Goal: Transaction & Acquisition: Purchase product/service

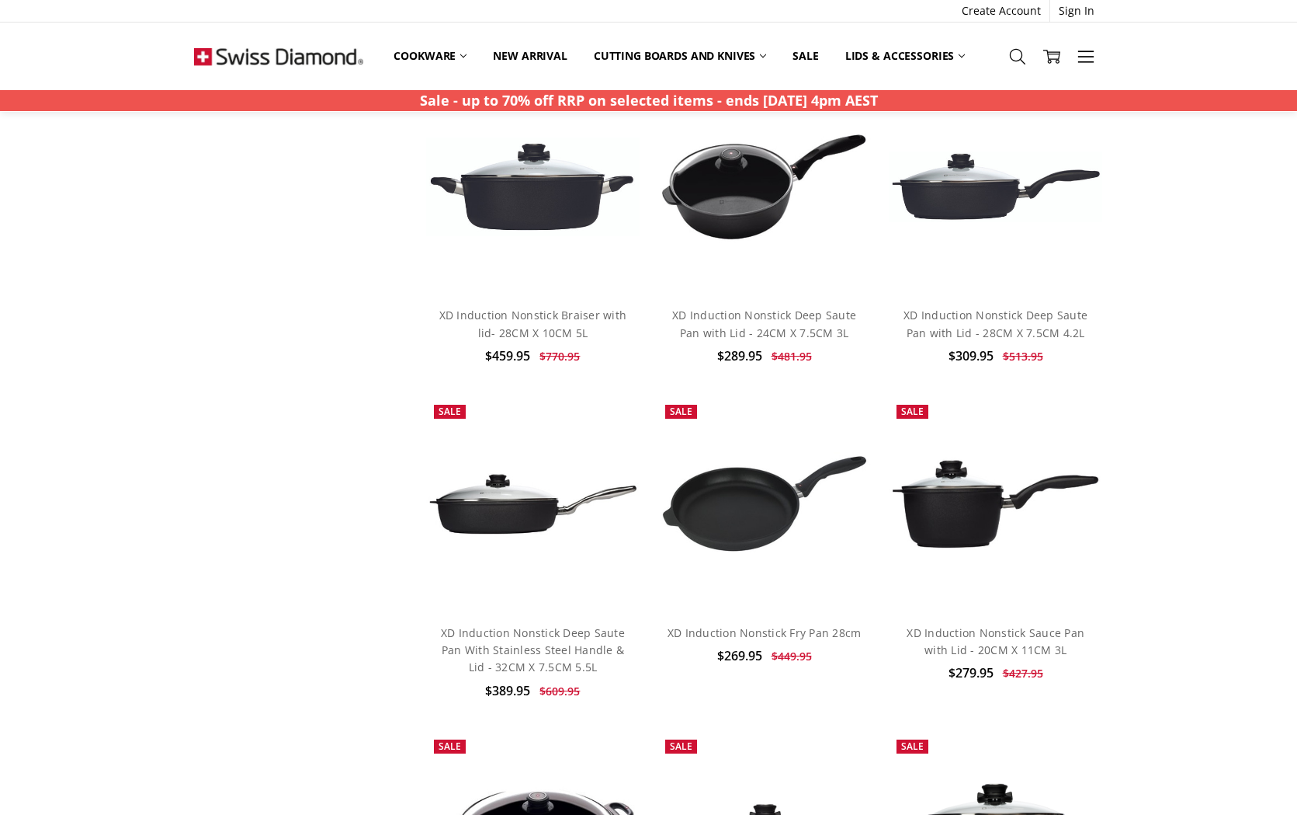
scroll to position [3093, 0]
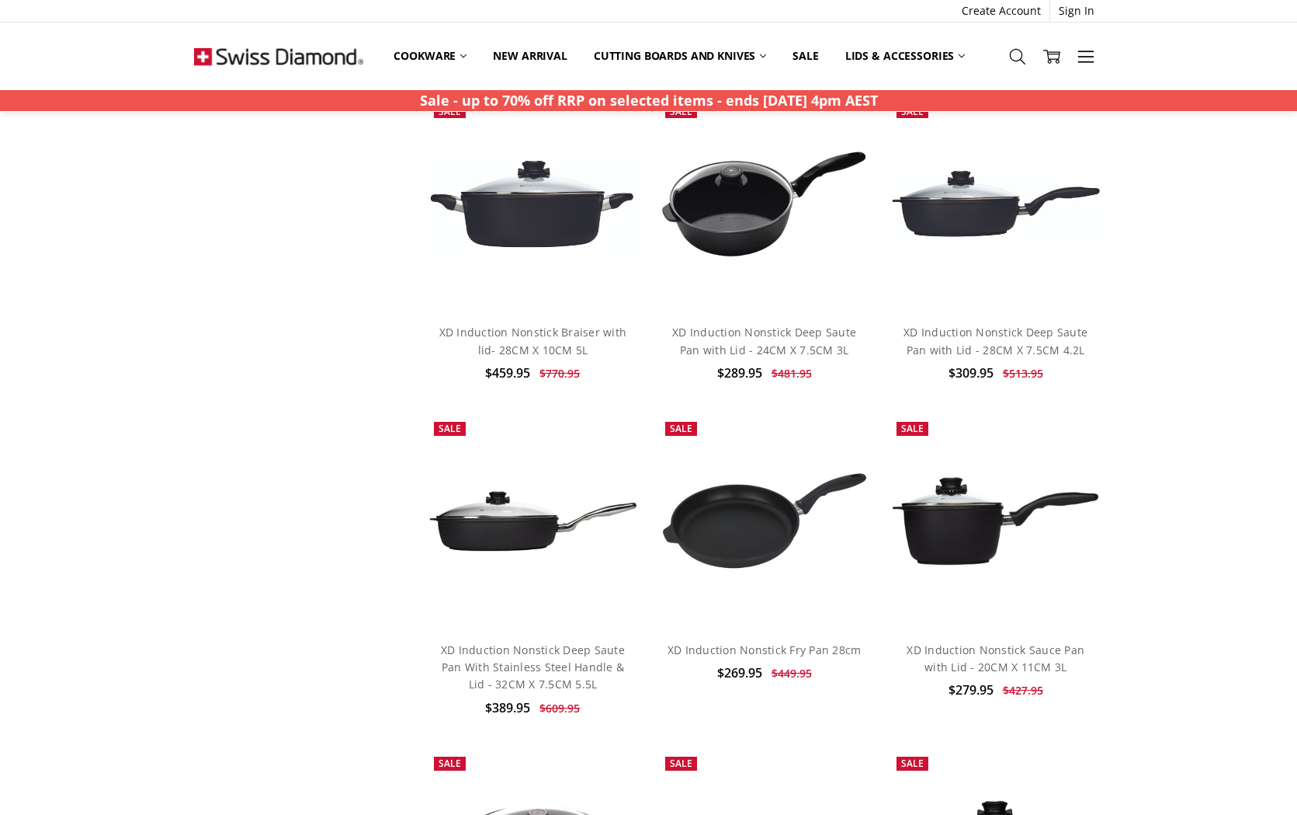
click at [491, 23] on link "XD Induction Fry Pan 32cm" at bounding box center [533, 15] width 144 height 15
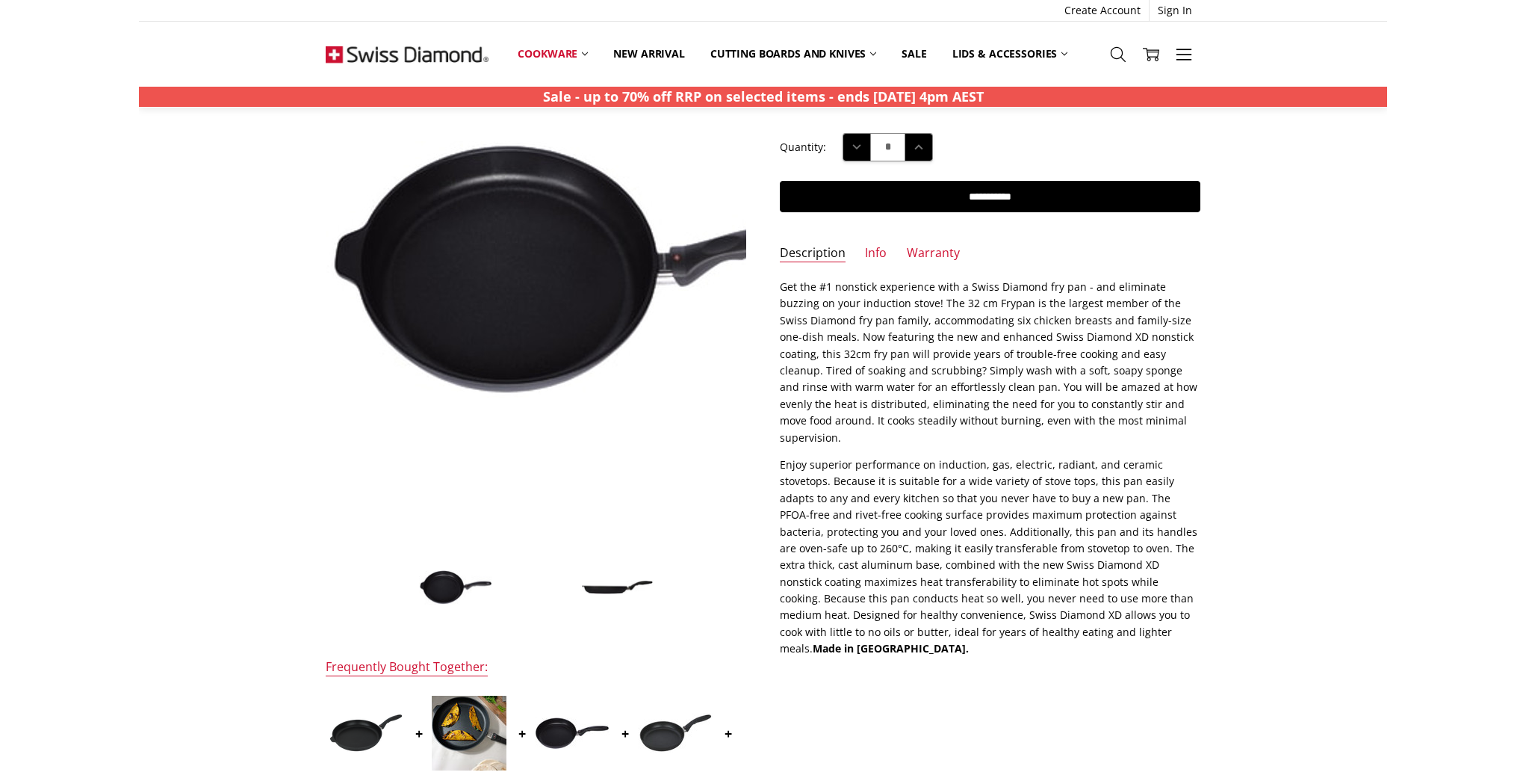
scroll to position [149, 0]
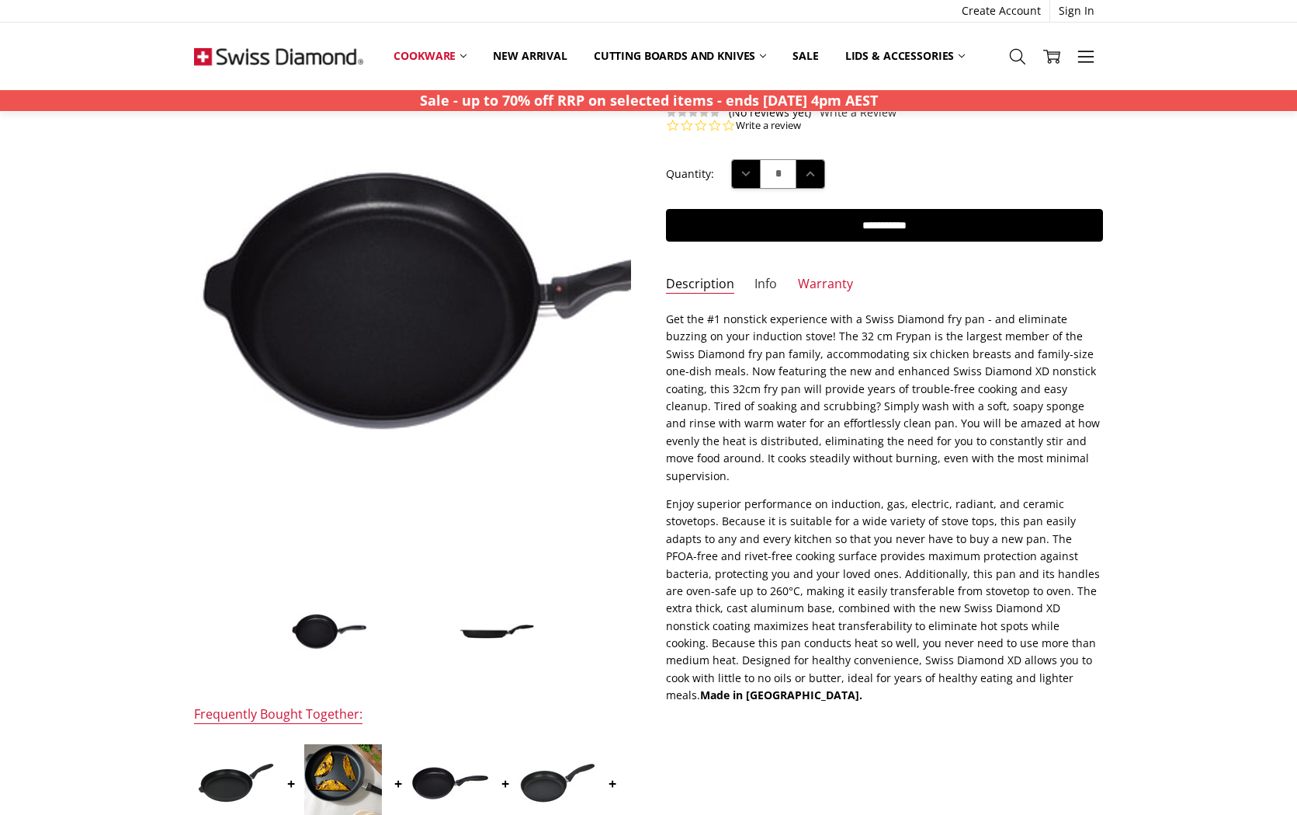
click at [764, 283] on link "Info" at bounding box center [766, 285] width 23 height 18
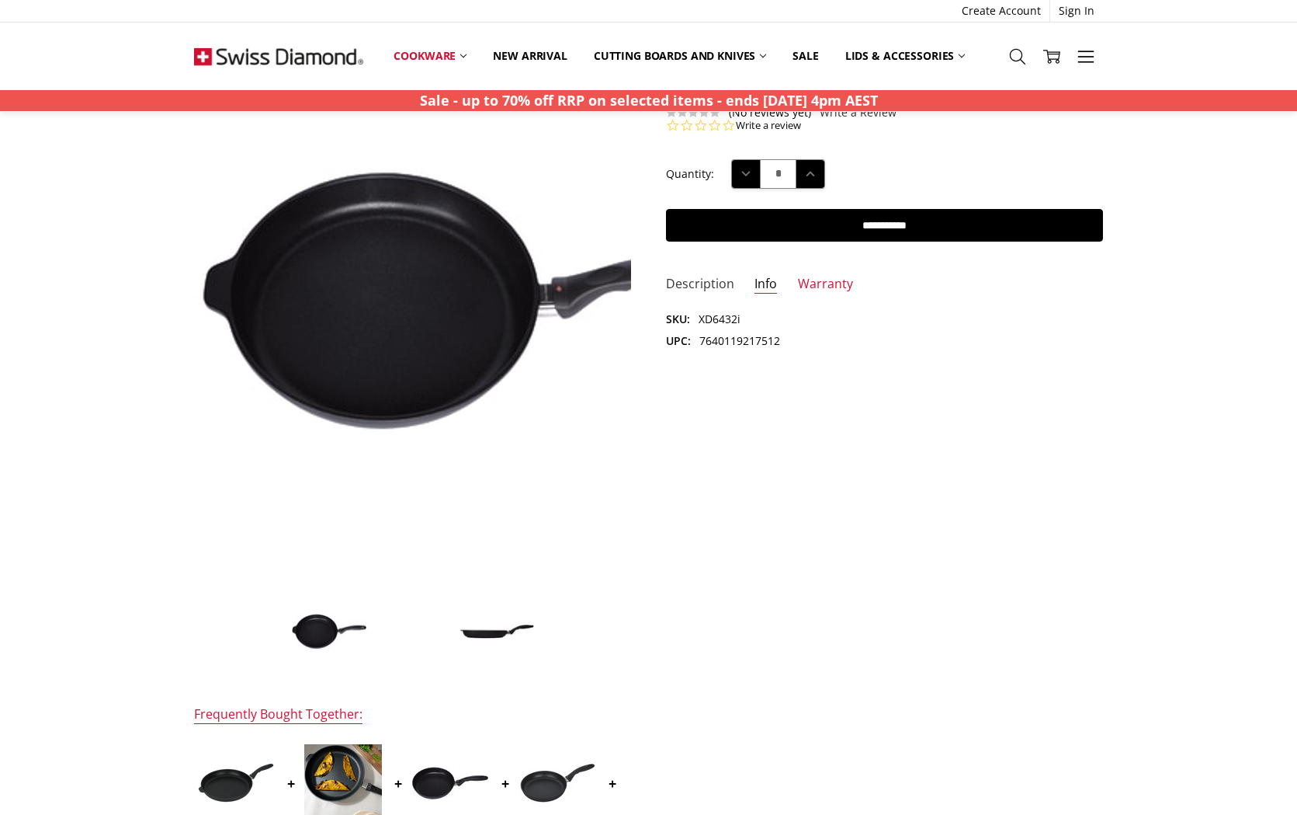
click at [679, 278] on link "Description" at bounding box center [700, 285] width 68 height 18
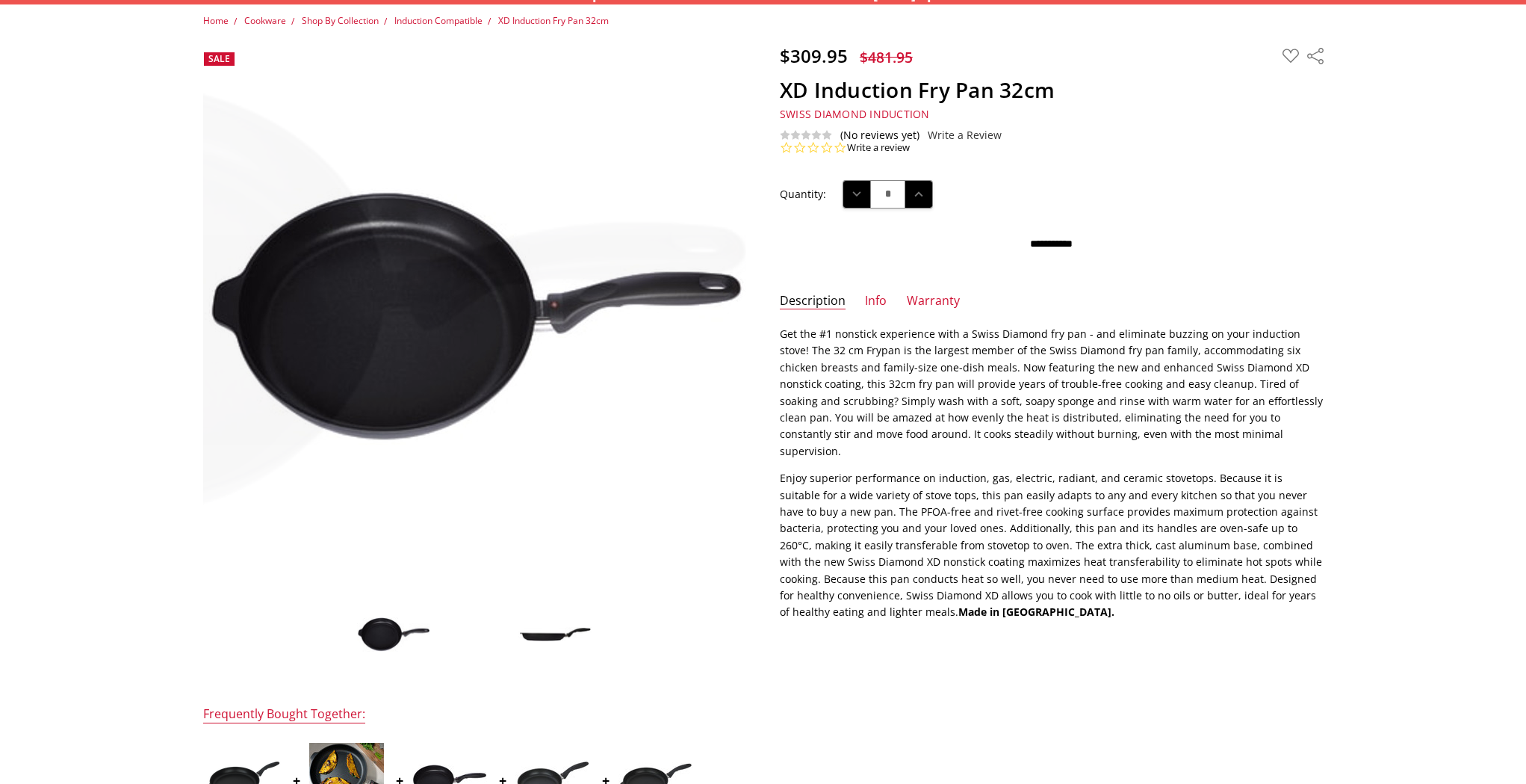
scroll to position [0, 0]
